Goal: Book appointment/travel/reservation

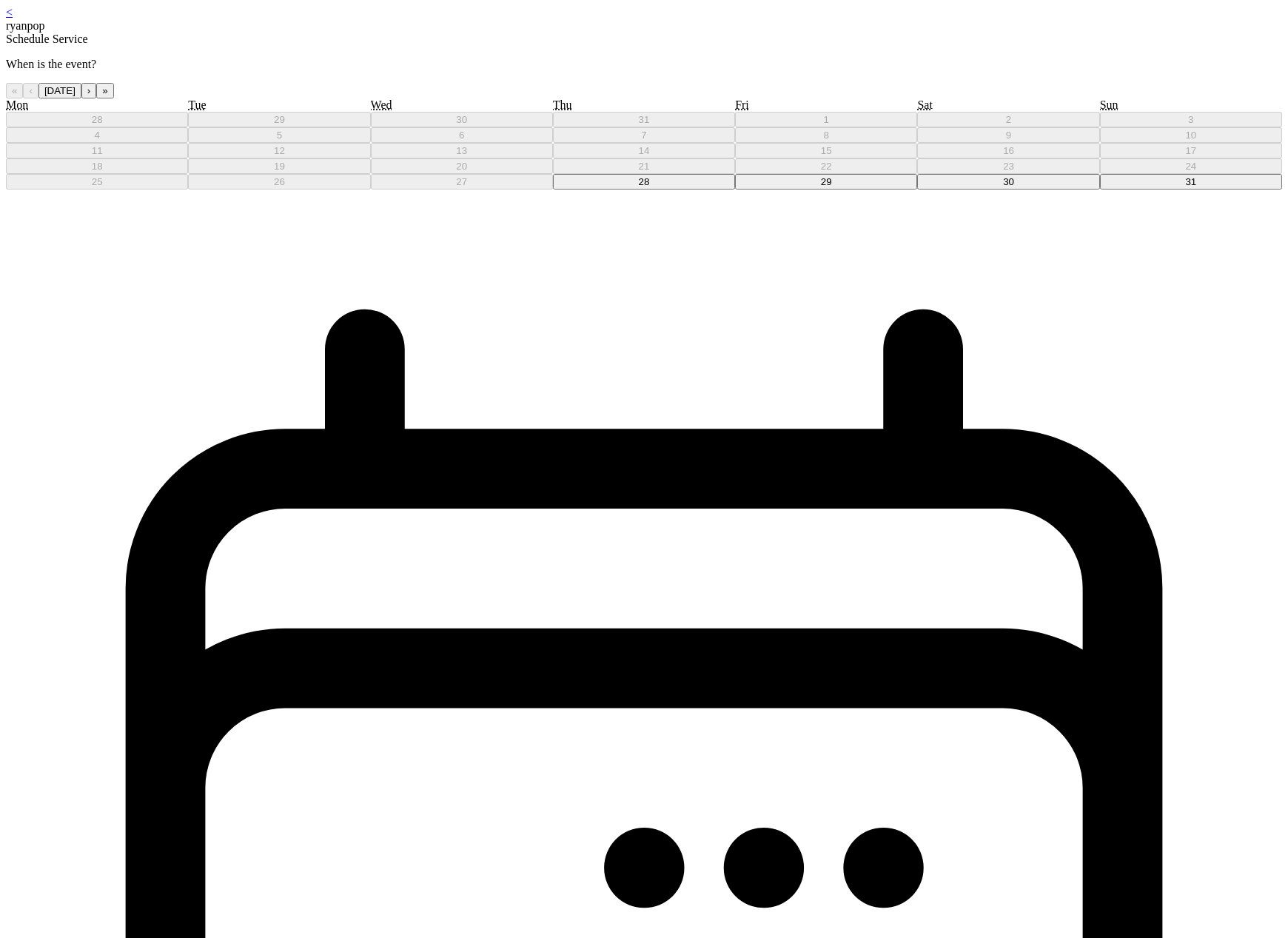
click at [657, 189] on button "28" at bounding box center [644, 182] width 182 height 16
click at [648, 189] on div "[DATE]" at bounding box center [644, 835] width 1276 height 1293
click at [736, 189] on button "29" at bounding box center [826, 182] width 182 height 16
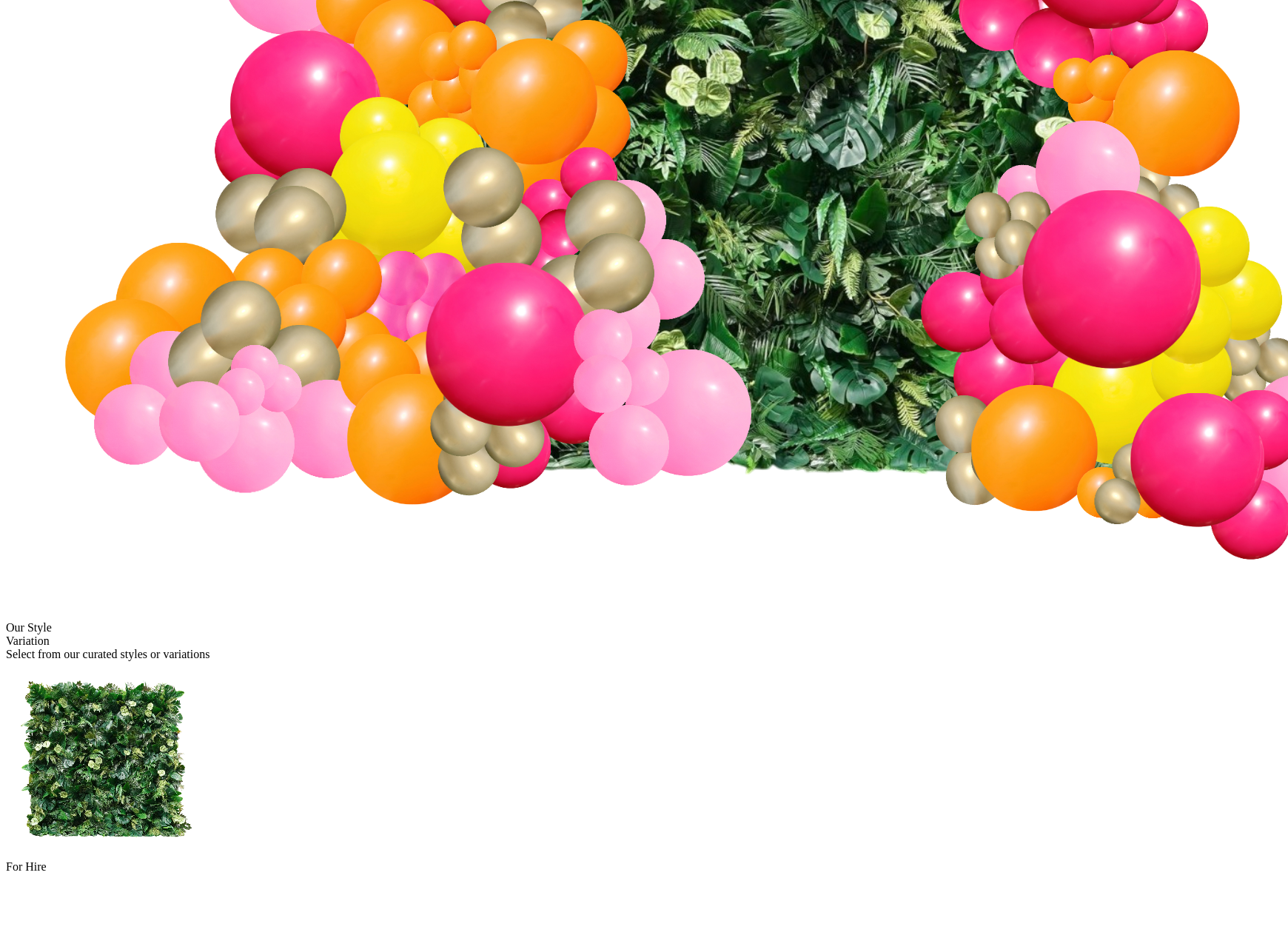
scroll to position [619, 0]
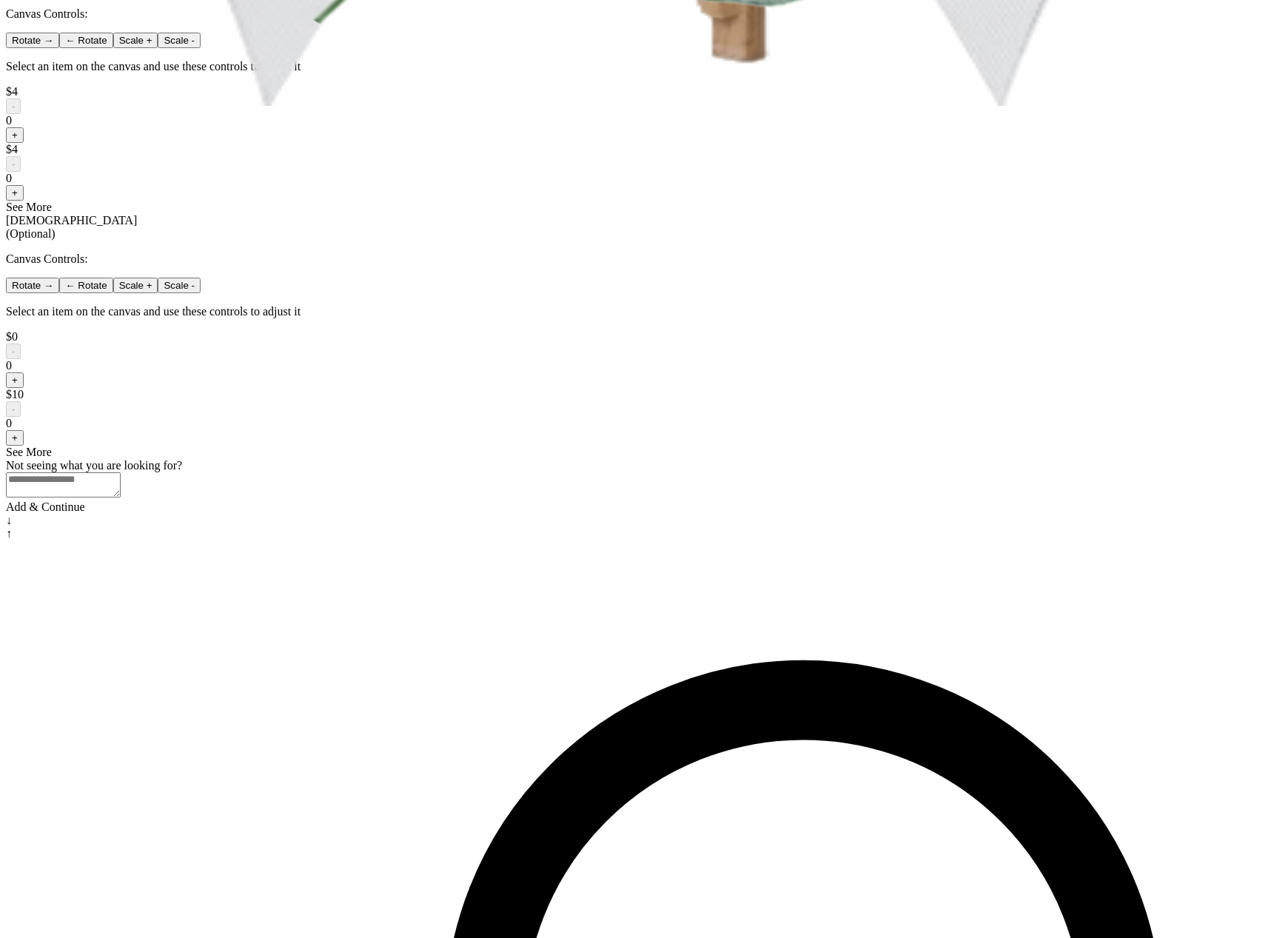
scroll to position [848, 0]
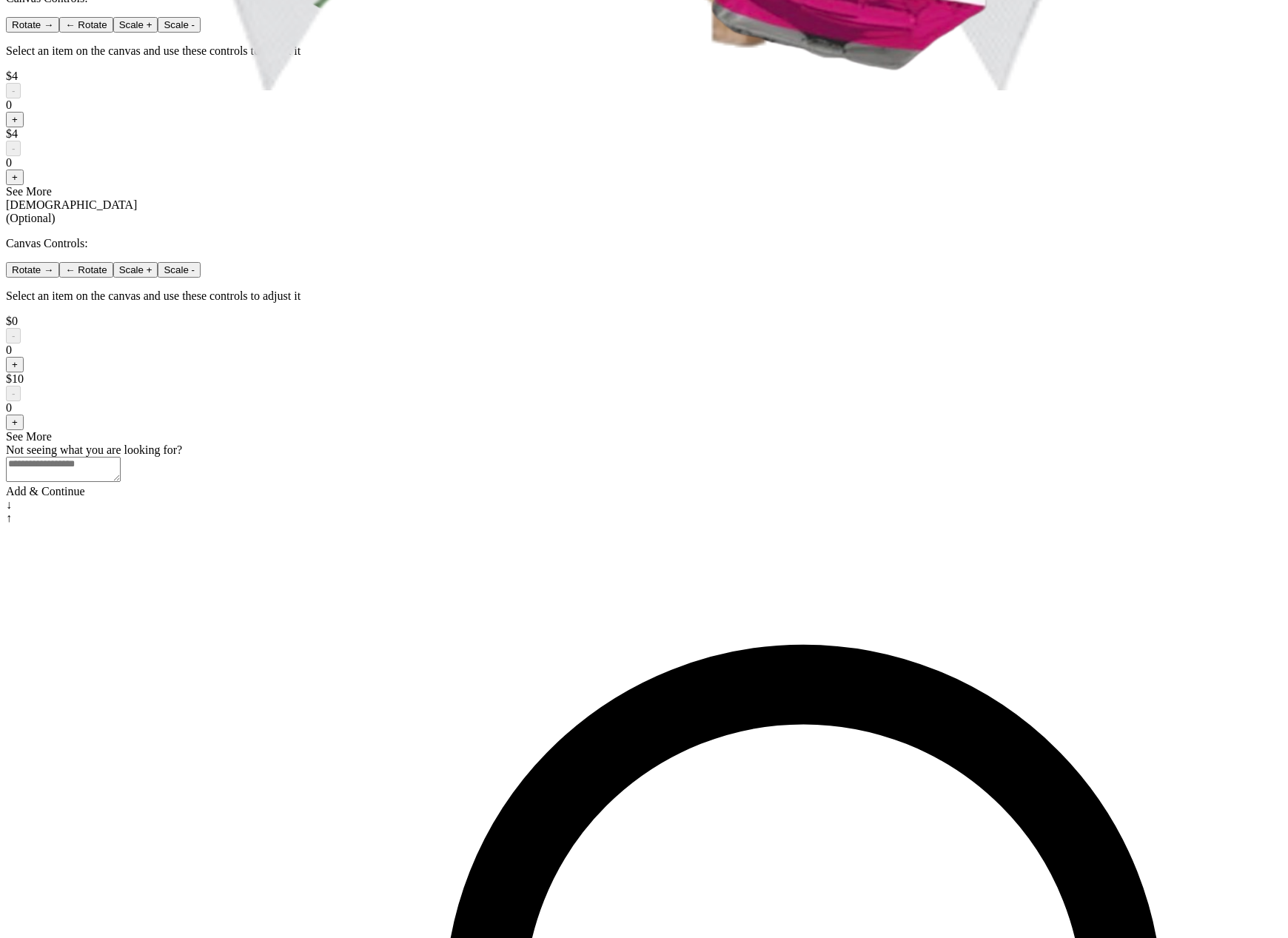
click at [636, 499] on div "Add & Continue" at bounding box center [644, 491] width 1276 height 13
